Goal: Browse casually

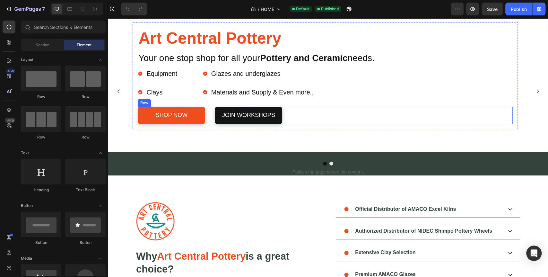
click at [447, 116] on div "Shop Now Button jOIN WORKSHOPS Button Row" at bounding box center [325, 115] width 375 height 17
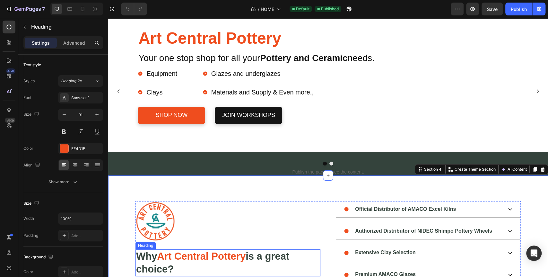
click at [139, 250] on h2 "Why Art Central Pottery is a great choice?" at bounding box center [228, 262] width 185 height 27
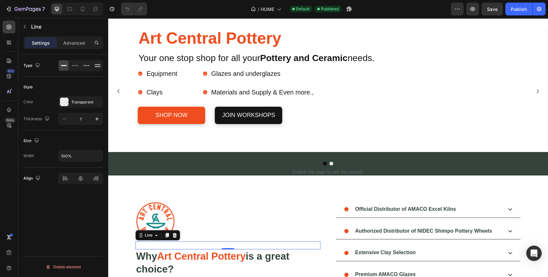
click at [210, 243] on div "Title Line 0" at bounding box center [228, 245] width 185 height 8
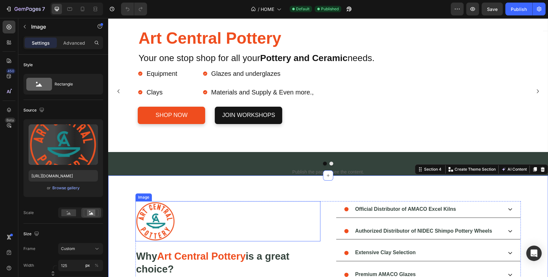
click at [136, 207] on img at bounding box center [156, 221] width 40 height 40
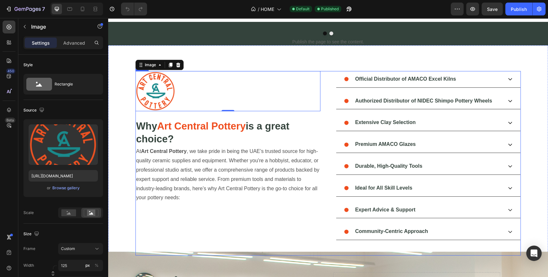
scroll to position [143, 0]
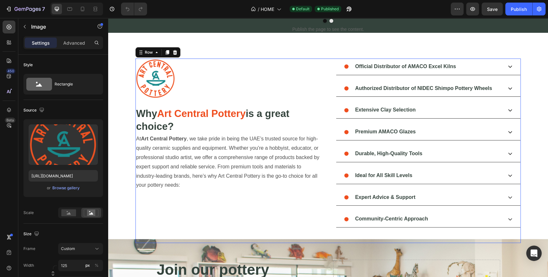
click at [144, 195] on div "Image Title Line Why Art Central Pottery is a great choice? Heading At [GEOGRAP…" at bounding box center [228, 150] width 185 height 184
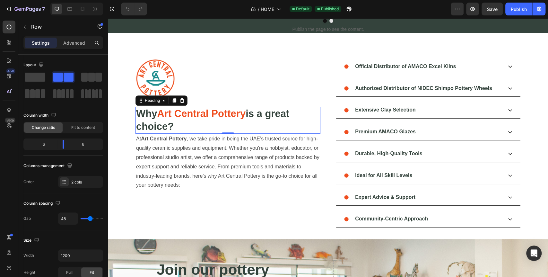
click at [183, 125] on h2 "Why Art Central Pottery is a great choice?" at bounding box center [228, 120] width 185 height 27
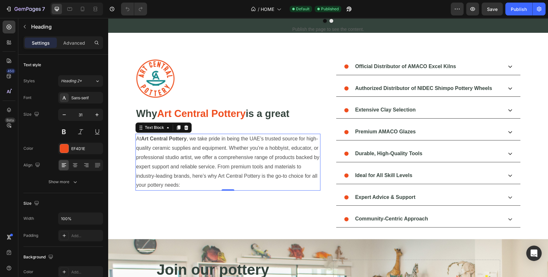
click at [198, 187] on p "At [GEOGRAPHIC_DATA] , we take pride in being the UAE’s trusted source for high…" at bounding box center [228, 162] width 184 height 56
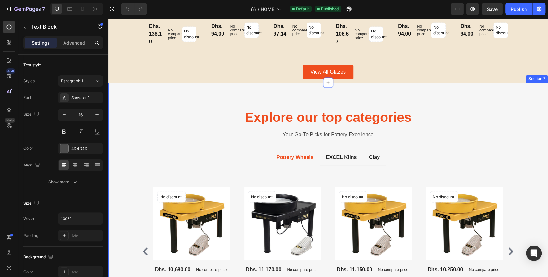
scroll to position [678, 0]
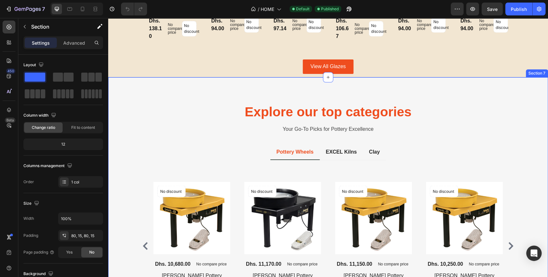
click at [119, 178] on div "Explore our top categories Heading Your Go-To Picks for Pottery Excellence Text…" at bounding box center [328, 214] width 430 height 222
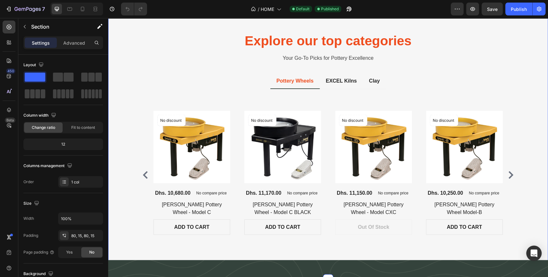
scroll to position [749, 0]
